Goal: Transaction & Acquisition: Purchase product/service

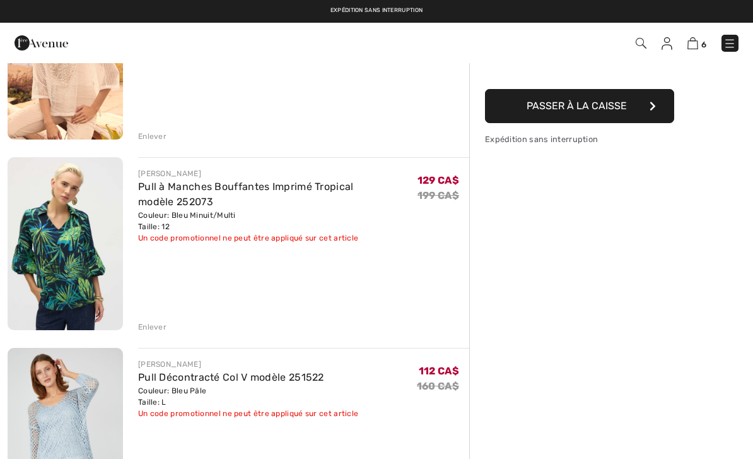
scroll to position [190, 0]
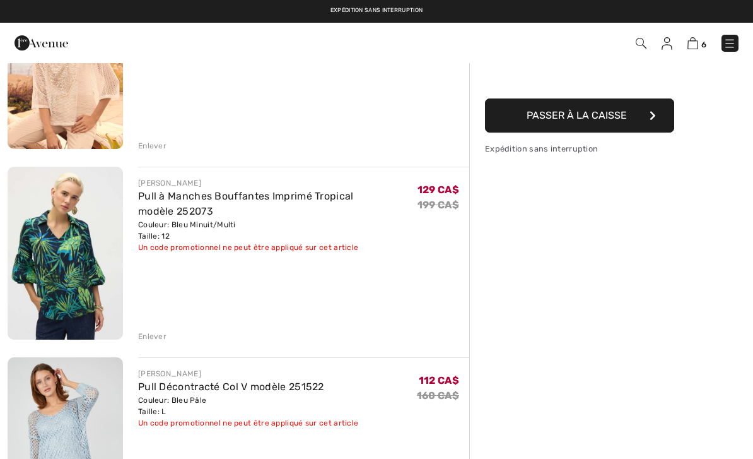
click at [158, 336] on div "Enlever" at bounding box center [152, 336] width 28 height 11
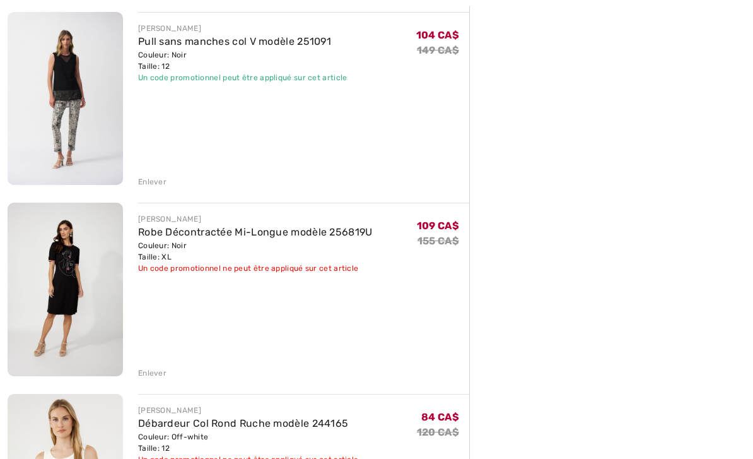
scroll to position [535, 0]
click at [163, 371] on div "Enlever" at bounding box center [152, 372] width 28 height 11
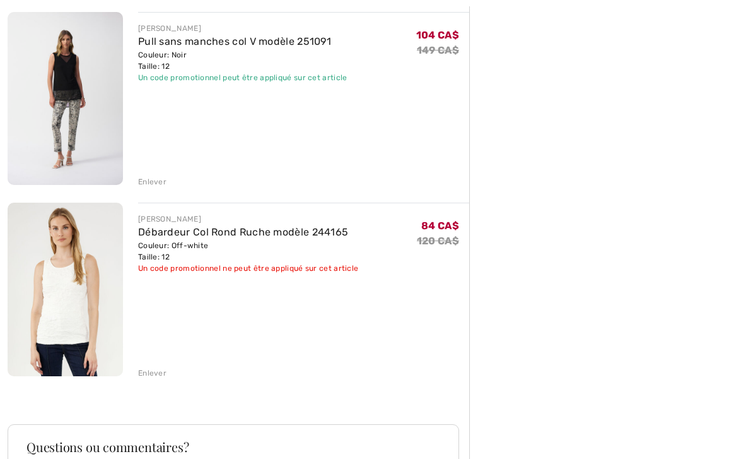
click at [72, 295] on img at bounding box center [65, 288] width 115 height 173
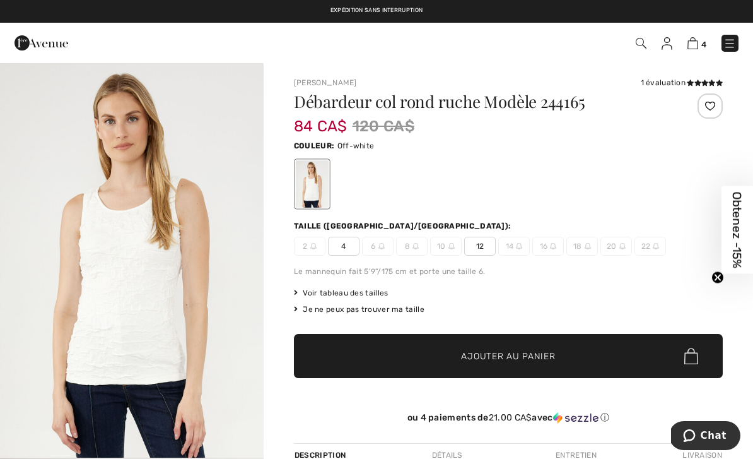
click at [152, 278] on img "1 / 4" at bounding box center [132, 259] width 264 height 395
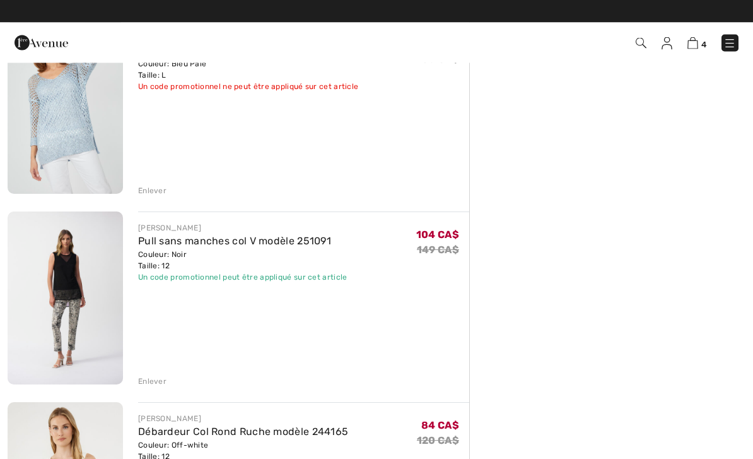
scroll to position [336, 0]
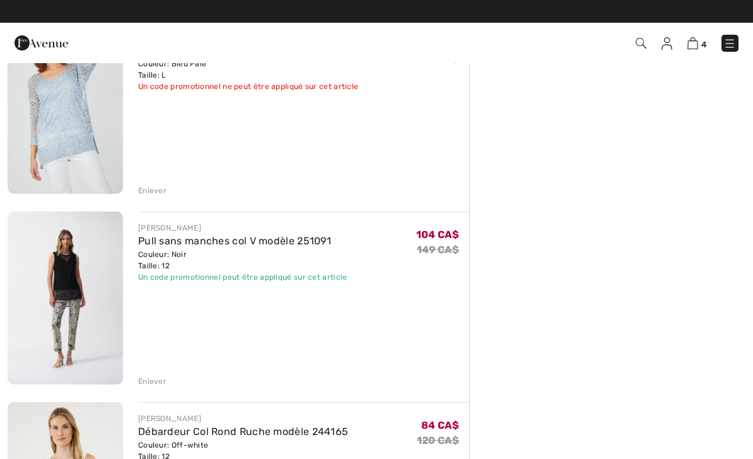
click at [73, 280] on img at bounding box center [65, 297] width 115 height 173
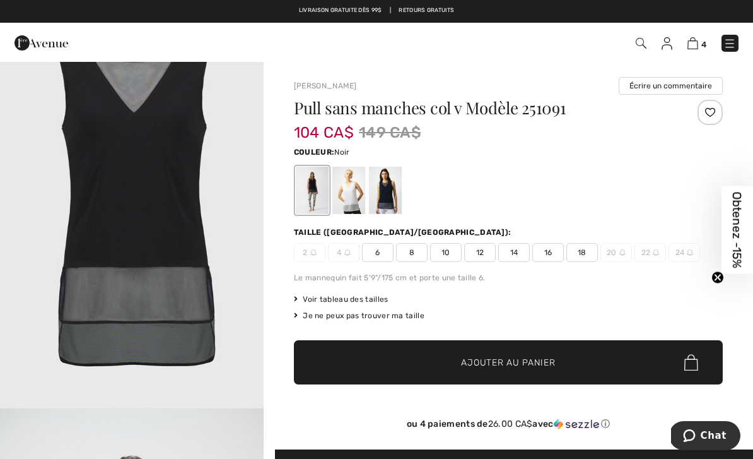
scroll to position [2075, 0]
click at [392, 188] on div at bounding box center [385, 190] width 33 height 47
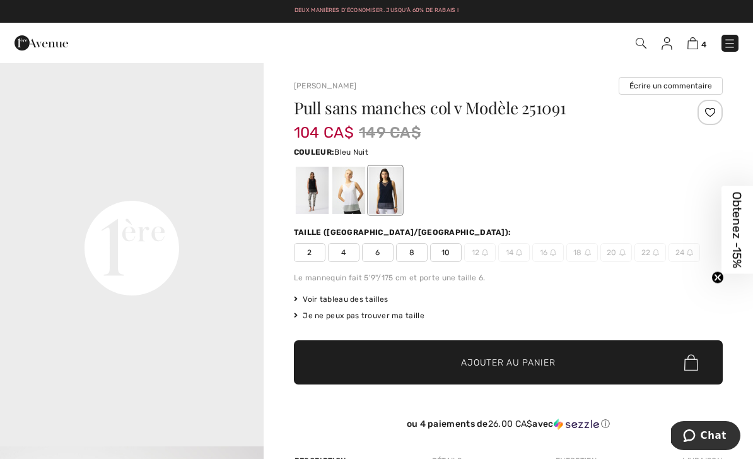
click at [346, 188] on div at bounding box center [348, 190] width 33 height 47
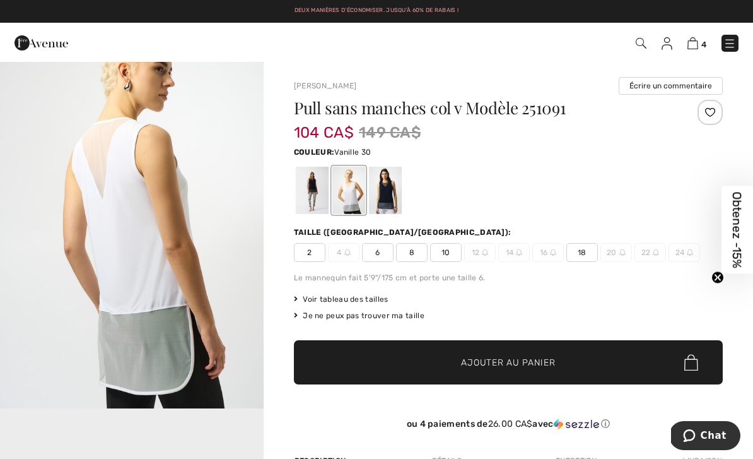
scroll to position [0, 0]
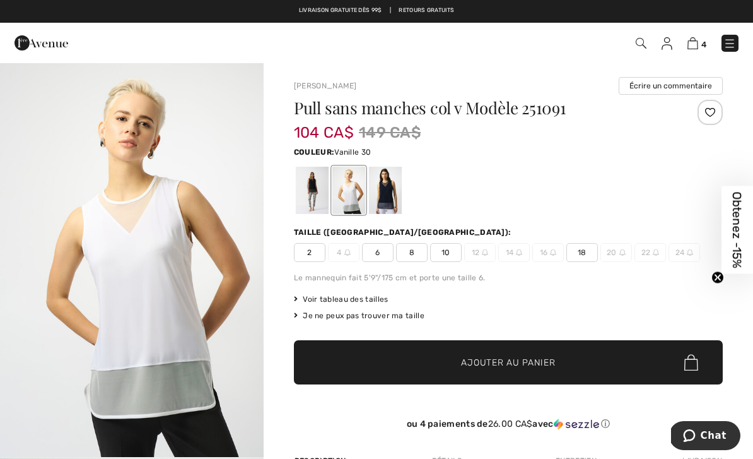
click at [317, 178] on div at bounding box center [312, 190] width 33 height 47
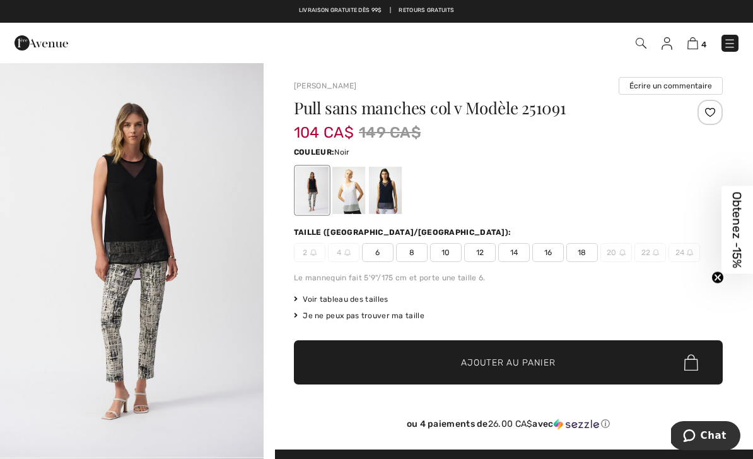
click at [698, 44] on img at bounding box center [693, 43] width 11 height 12
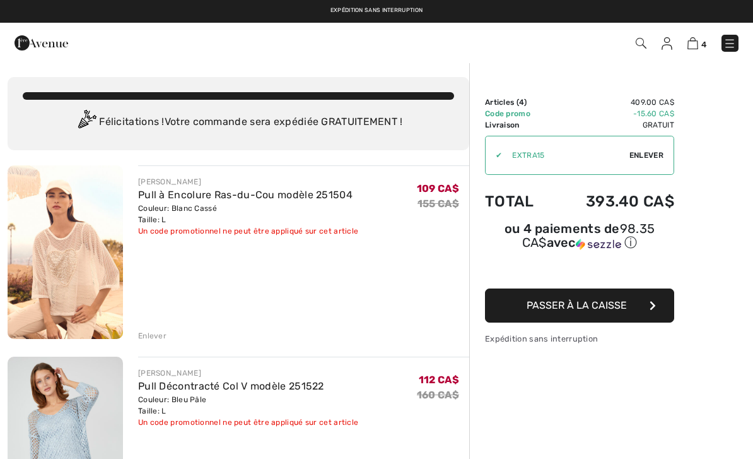
click at [80, 262] on img at bounding box center [65, 251] width 115 height 173
click at [161, 339] on div "Enlever" at bounding box center [152, 335] width 28 height 11
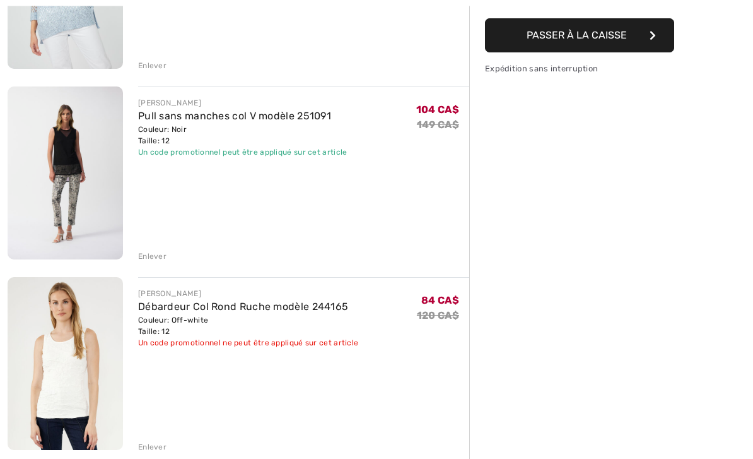
scroll to position [270, 0]
click at [160, 449] on div "Enlever" at bounding box center [152, 446] width 28 height 11
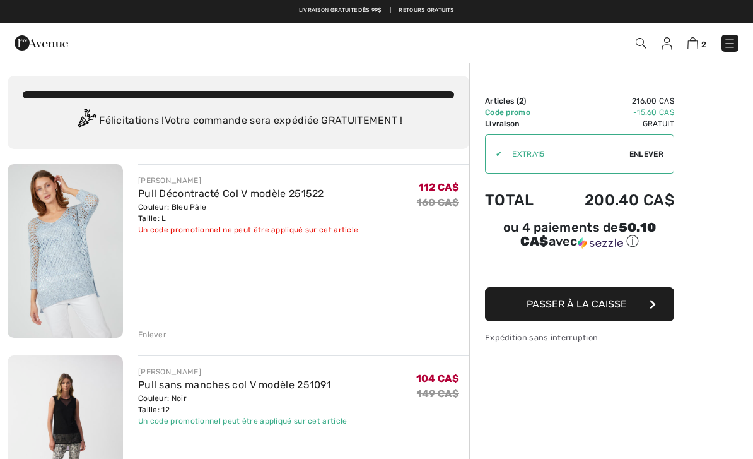
scroll to position [0, 0]
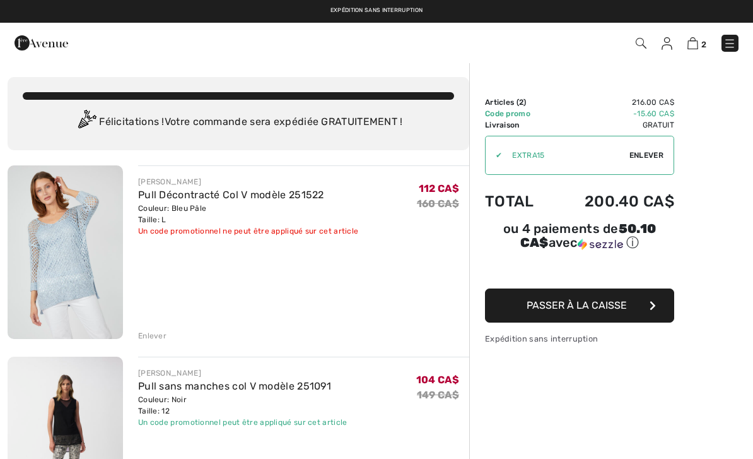
click at [62, 243] on img at bounding box center [65, 251] width 115 height 173
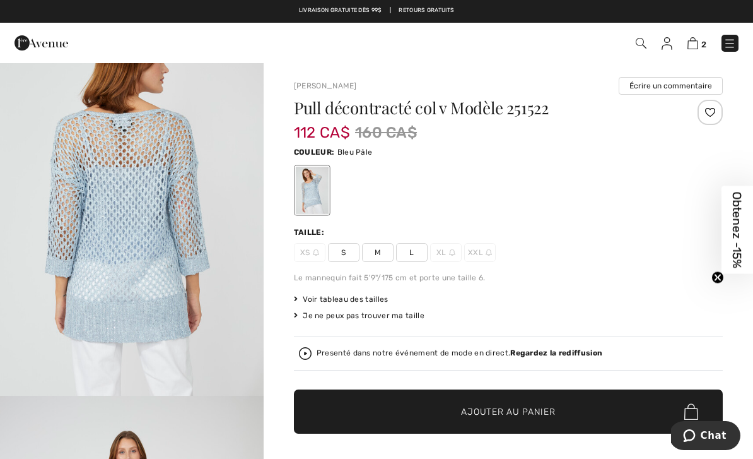
click at [697, 49] on img at bounding box center [693, 43] width 11 height 12
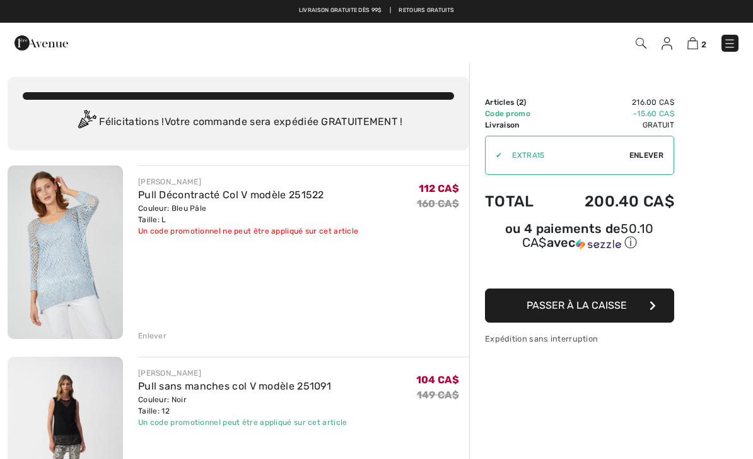
click at [65, 256] on img at bounding box center [65, 251] width 115 height 173
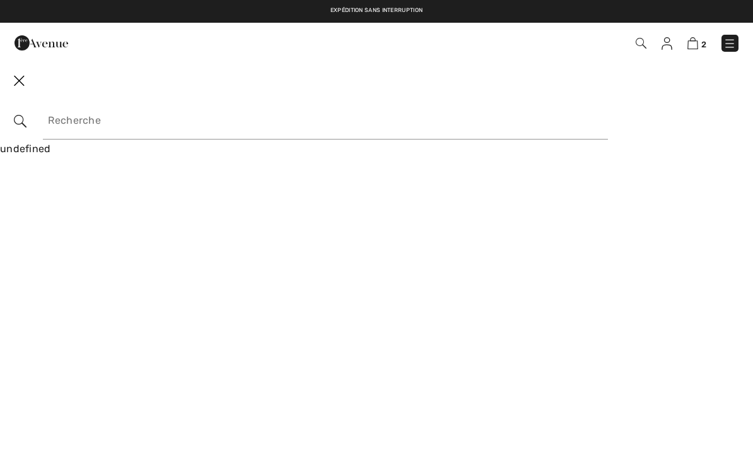
click at [698, 46] on img at bounding box center [693, 43] width 11 height 12
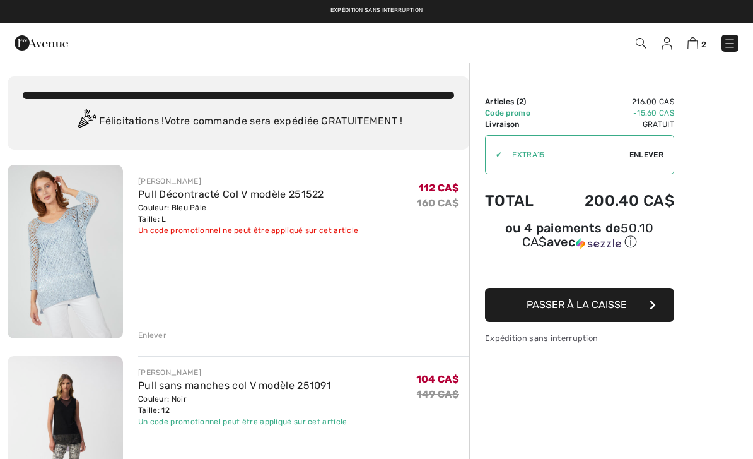
scroll to position [37, 0]
